Goal: Information Seeking & Learning: Learn about a topic

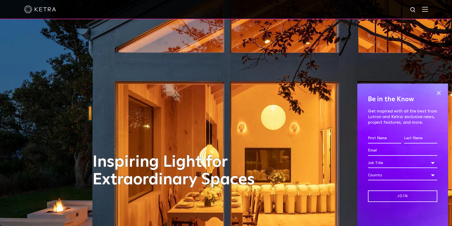
click at [424, 9] on img at bounding box center [425, 9] width 6 height 5
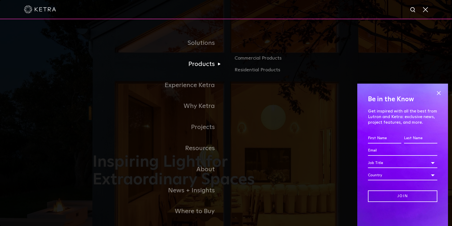
click at [205, 63] on link "Products" at bounding box center [159, 64] width 133 height 21
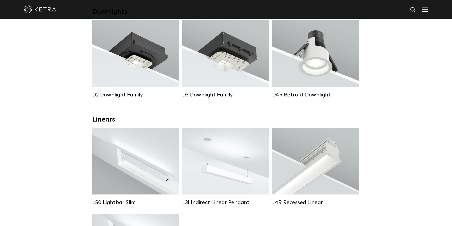
scroll to position [102, 0]
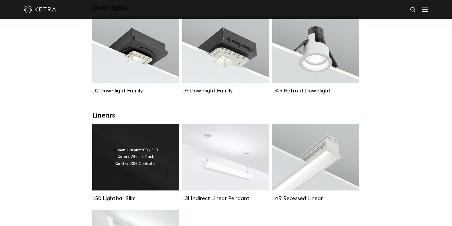
click at [132, 169] on div "Lumen Output: 200 / 350 Colors: White / Black Control: X96 Controller" at bounding box center [135, 156] width 87 height 67
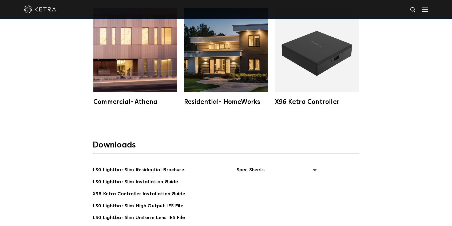
scroll to position [933, 0]
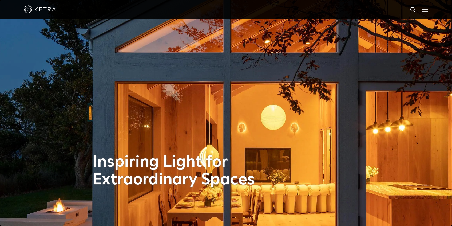
click at [426, 10] on img at bounding box center [425, 9] width 6 height 5
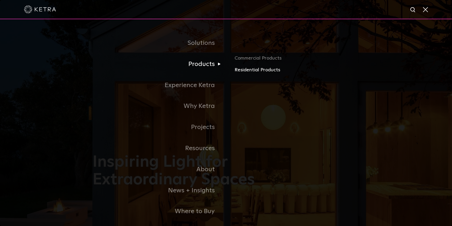
click at [242, 68] on link "Residential Products" at bounding box center [296, 70] width 125 height 8
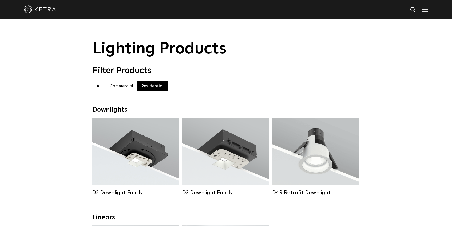
click at [117, 86] on label "Commercial" at bounding box center [121, 86] width 31 height 10
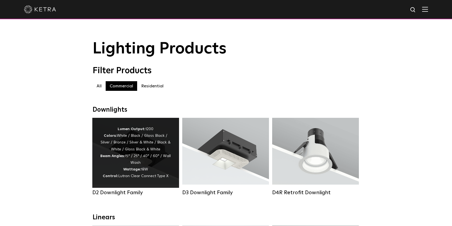
click at [154, 180] on div "Lumen Output: 1200 Colors: White / Black / Gloss Black / Silver / Bronze / Silv…" at bounding box center [135, 153] width 87 height 70
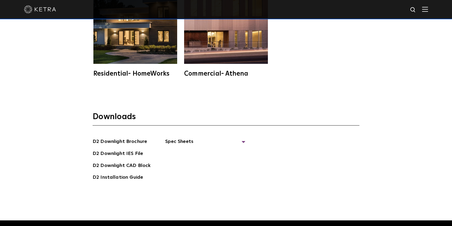
scroll to position [1429, 0]
click at [164, 70] on div "Residential- HomeWorks" at bounding box center [135, 73] width 84 height 6
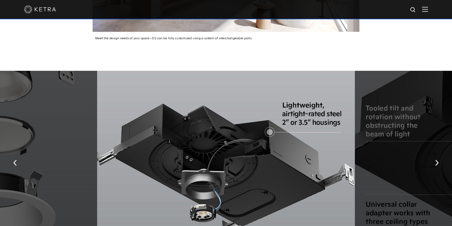
scroll to position [888, 0]
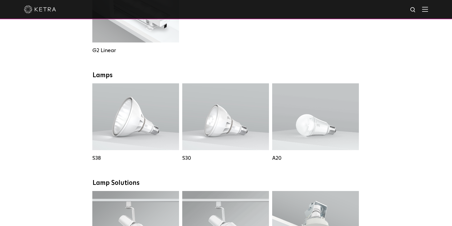
scroll to position [335, 0]
